Goal: Information Seeking & Learning: Learn about a topic

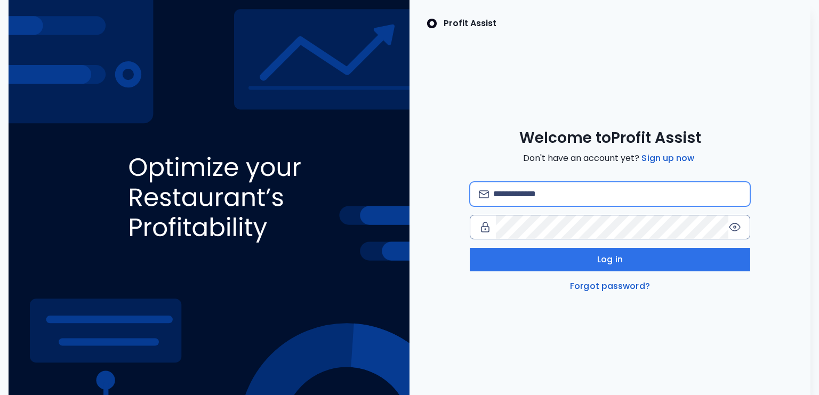
click at [528, 192] on input "email" at bounding box center [617, 193] width 248 height 23
type input "**********"
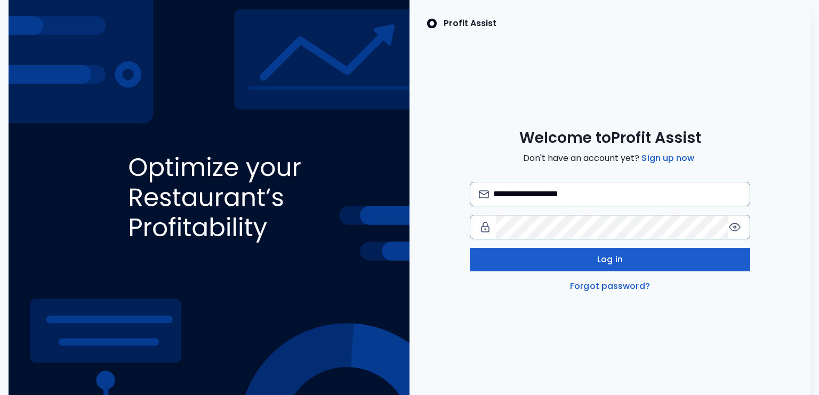
click at [580, 257] on button "Log in" at bounding box center [610, 259] width 281 height 23
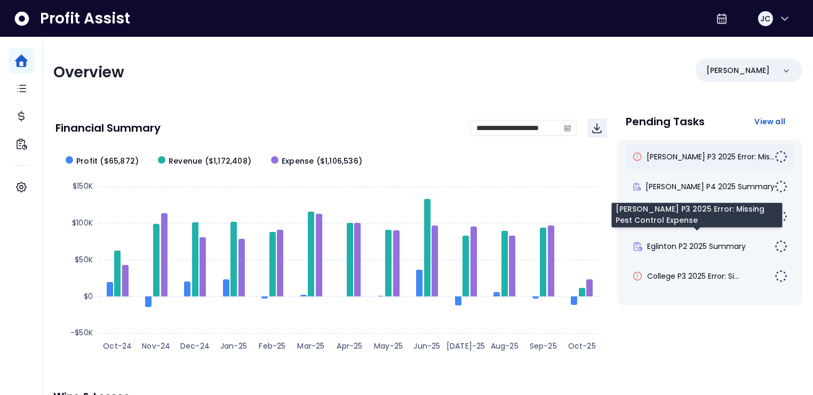
click at [708, 158] on span "[PERSON_NAME] P3 2025 Error: Mis..." at bounding box center [710, 156] width 128 height 11
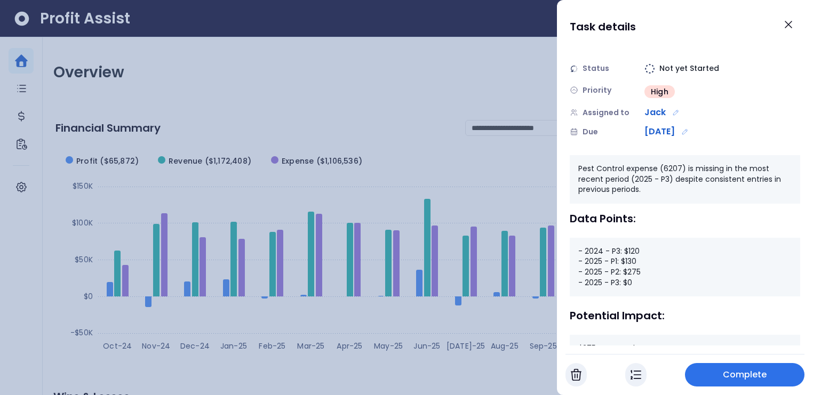
scroll to position [45, 0]
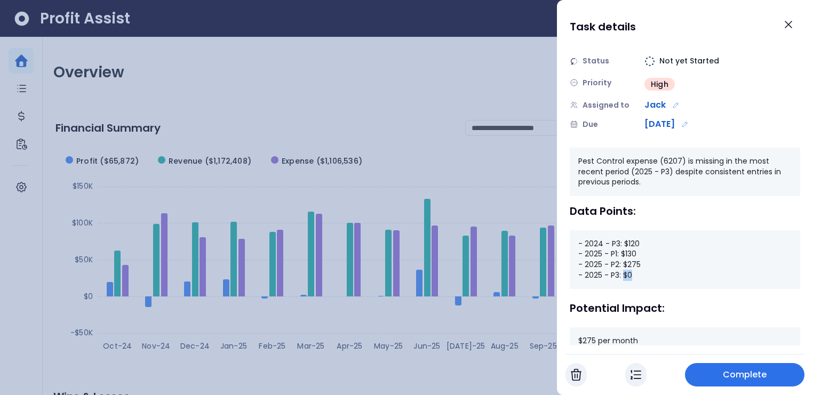
drag, startPoint x: 633, startPoint y: 274, endPoint x: 623, endPoint y: 274, distance: 10.1
click at [623, 274] on div "- 2024 - P3: $120 - 2025 - P1: $130 - 2025 - P2: $275 - 2025 - P3: $0" at bounding box center [684, 259] width 230 height 59
drag, startPoint x: 623, startPoint y: 242, endPoint x: 637, endPoint y: 243, distance: 13.9
click at [637, 243] on div "- 2024 - P3: $120 - 2025 - P1: $130 - 2025 - P2: $275 - 2025 - P3: $0" at bounding box center [684, 259] width 230 height 59
drag, startPoint x: 622, startPoint y: 254, endPoint x: 640, endPoint y: 264, distance: 20.3
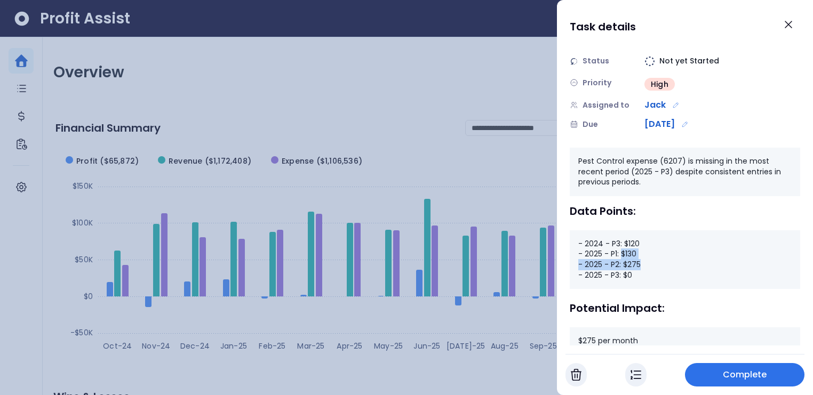
click at [640, 264] on div "- 2024 - P3: $120 - 2025 - P1: $130 - 2025 - P2: $275 - 2025 - P3: $0" at bounding box center [684, 259] width 230 height 59
click at [788, 24] on icon "Close" at bounding box center [788, 24] width 6 height 6
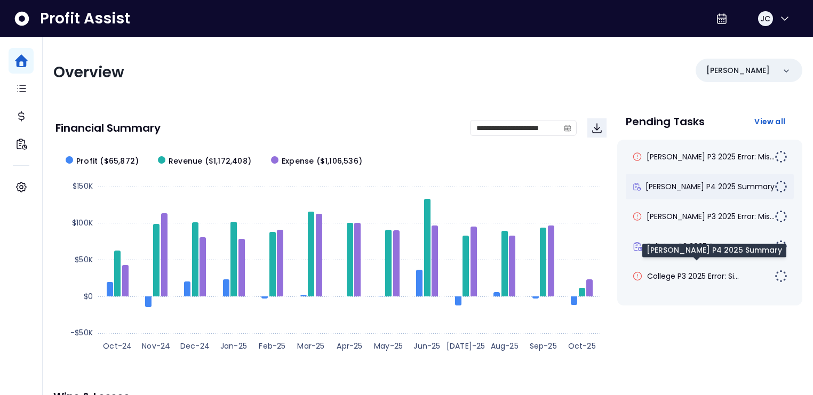
click at [701, 188] on span "[PERSON_NAME] P4 2025 Summary" at bounding box center [709, 186] width 129 height 11
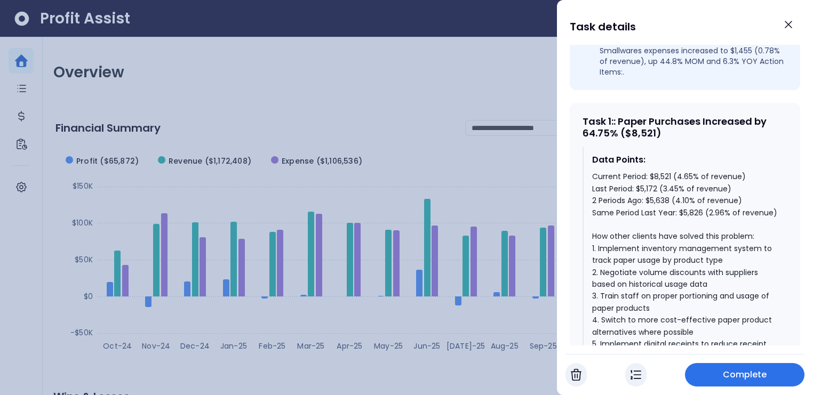
scroll to position [448, 0]
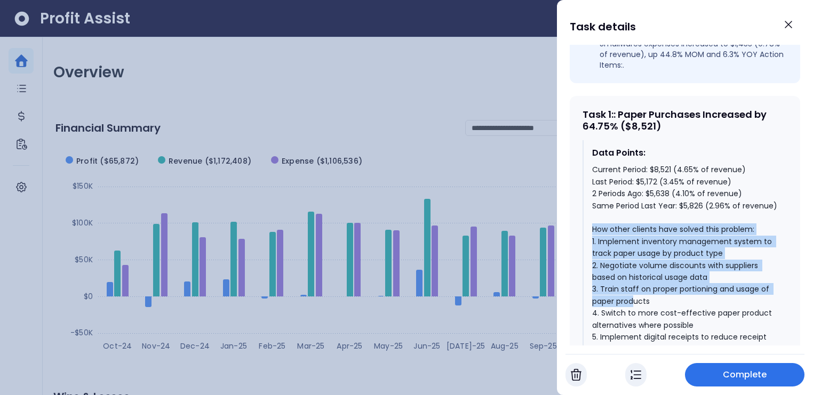
drag, startPoint x: 593, startPoint y: 223, endPoint x: 635, endPoint y: 293, distance: 81.3
click at [636, 293] on div "Current Period: $8,521 (4.65% of revenue) Last Period: $5,172 (3.45% of revenue…" at bounding box center [685, 289] width 187 height 251
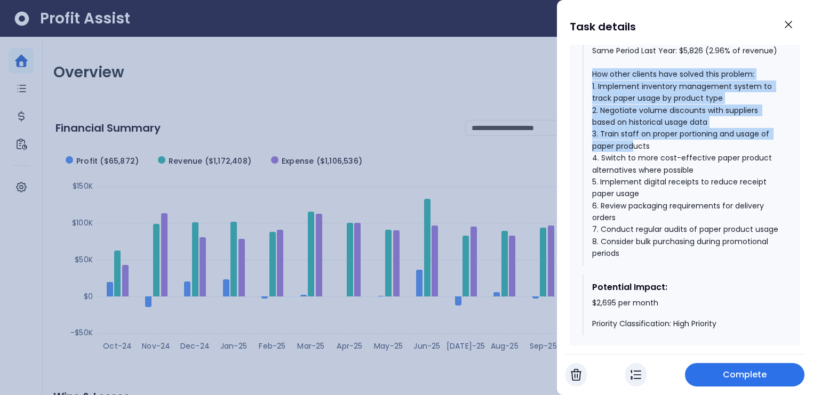
scroll to position [610, 0]
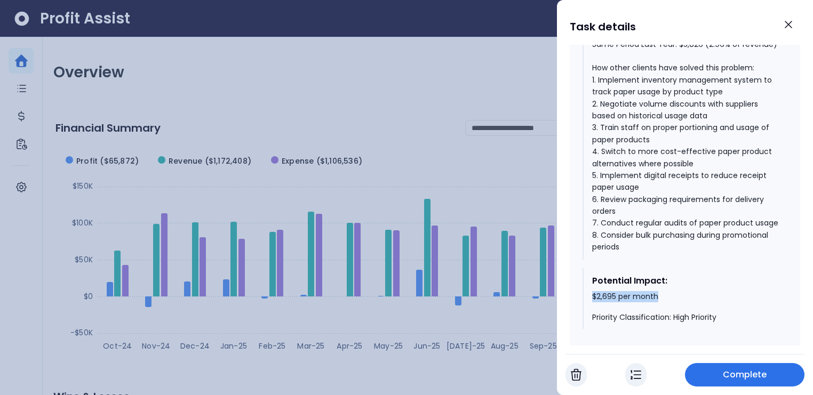
drag, startPoint x: 591, startPoint y: 304, endPoint x: 664, endPoint y: 302, distance: 72.6
click at [664, 302] on div "$2,695 per month Priority Classification: High Priority" at bounding box center [685, 307] width 187 height 31
click at [782, 22] on icon "Close" at bounding box center [788, 24] width 13 height 13
